Goal: Browse casually

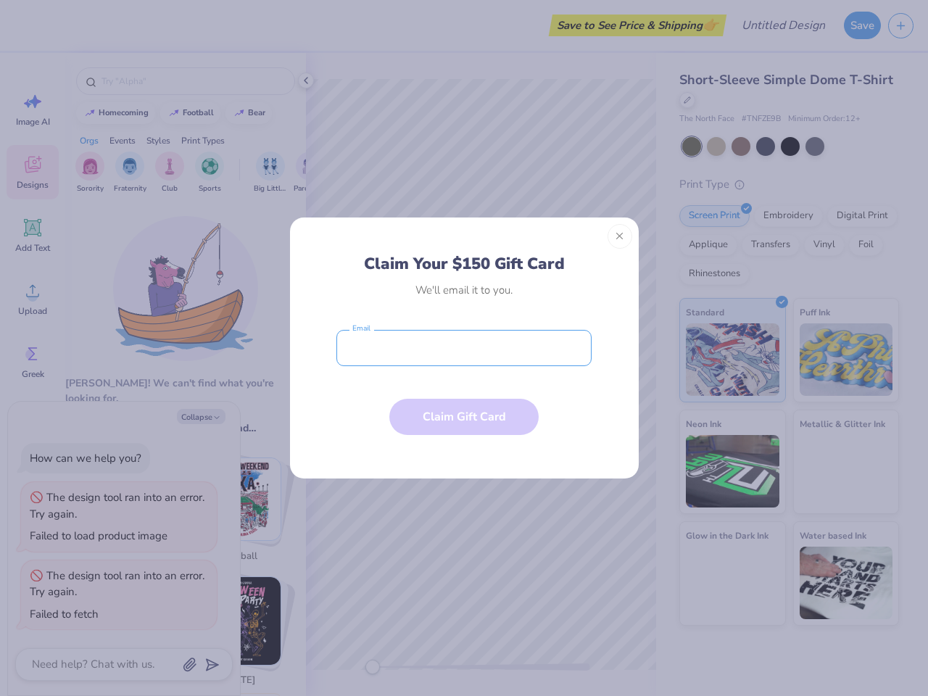
type textarea "x"
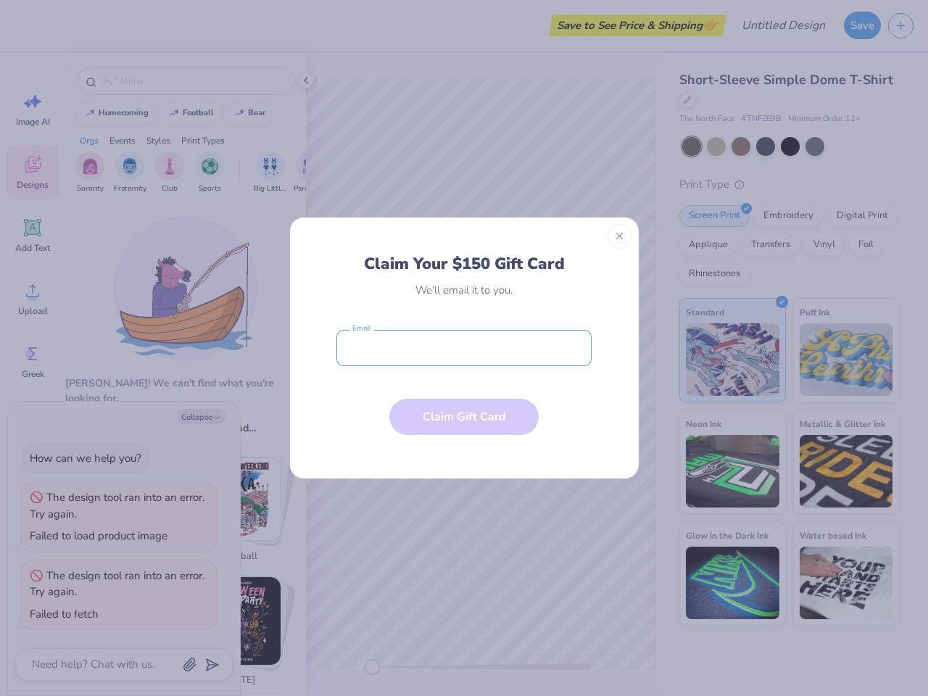
click at [464, 348] on input "email" at bounding box center [463, 348] width 255 height 36
click at [620, 236] on button "Close" at bounding box center [619, 236] width 25 height 25
